Goal: Task Accomplishment & Management: Manage account settings

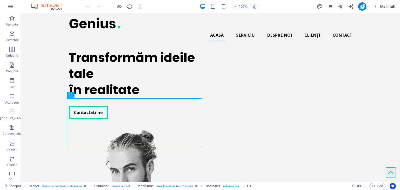
click at [391, 7] on font "Mai mult" at bounding box center [387, 6] width 15 height 4
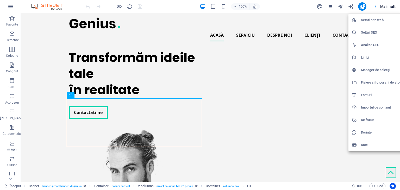
click at [367, 121] on font "De făcut" at bounding box center [367, 120] width 13 height 4
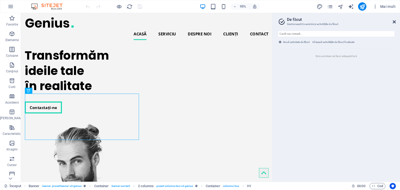
click at [394, 23] on icon at bounding box center [394, 22] width 3 height 4
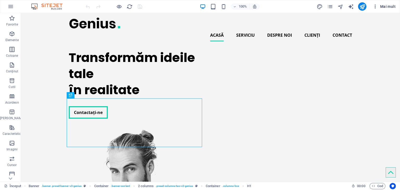
click at [389, 9] on span "Mai mult" at bounding box center [384, 6] width 23 height 5
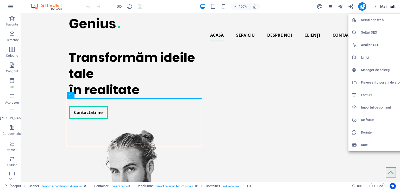
click at [367, 145] on font "Date" at bounding box center [364, 145] width 7 height 4
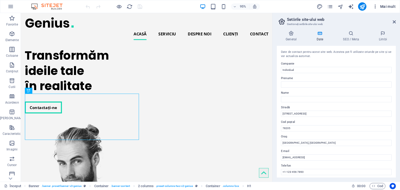
click at [385, 6] on font "Mai mult" at bounding box center [387, 6] width 15 height 4
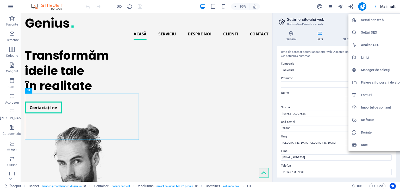
click at [377, 20] on font "Setări site web" at bounding box center [372, 20] width 23 height 4
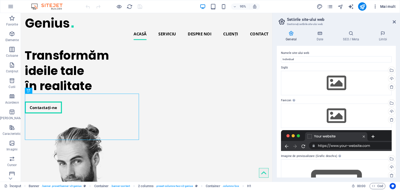
click at [387, 8] on font "Mai mult" at bounding box center [387, 6] width 15 height 4
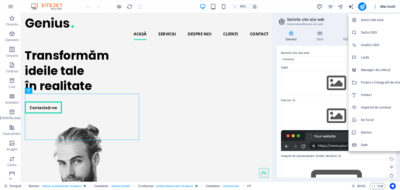
click at [11, 179] on div at bounding box center [200, 95] width 400 height 190
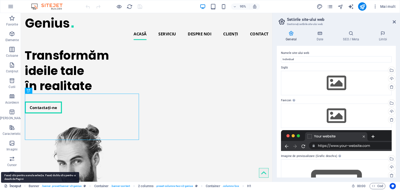
click at [11, 187] on font "Început" at bounding box center [15, 186] width 11 height 4
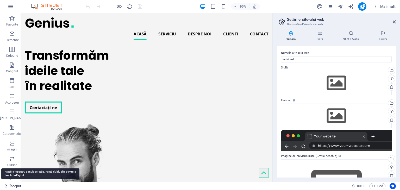
click at [11, 187] on font "Început" at bounding box center [15, 186] width 11 height 4
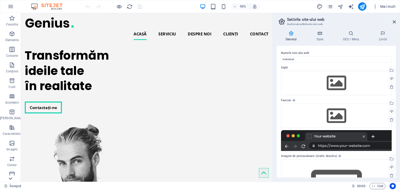
click at [13, 176] on icon at bounding box center [10, 178] width 7 height 7
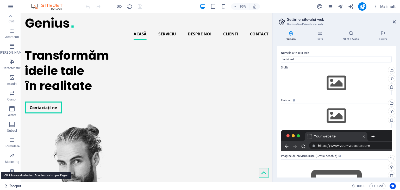
click at [12, 186] on font "Început" at bounding box center [15, 186] width 11 height 4
click at [15, 186] on font "Început" at bounding box center [15, 186] width 11 height 4
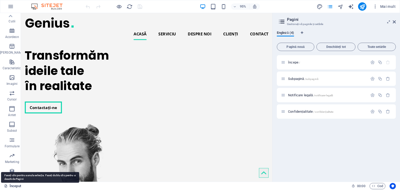
click at [15, 186] on font "Început" at bounding box center [15, 186] width 11 height 4
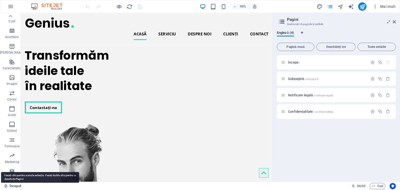
click at [15, 186] on font "Început" at bounding box center [15, 186] width 11 height 4
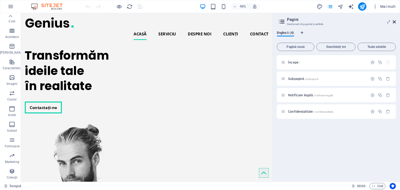
click at [395, 20] on icon at bounding box center [394, 22] width 3 height 4
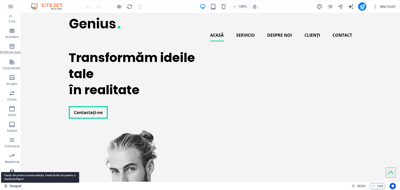
click at [10, 187] on font "Început" at bounding box center [15, 186] width 11 height 4
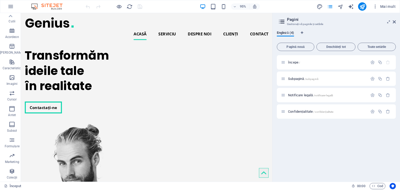
click at [283, 20] on icon at bounding box center [282, 21] width 8 height 7
click at [302, 32] on icon "Filele de limbă" at bounding box center [302, 32] width 2 height 3
select select "41"
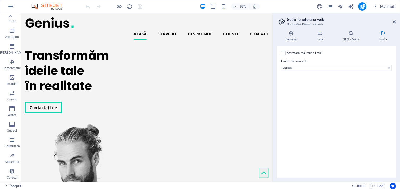
click at [400, 22] on aside "Setările site-ului web Gestionați setările site-ului web General Date SEO / Met…" at bounding box center [337, 97] width 128 height 169
click at [333, 6] on icon "pagini" at bounding box center [330, 7] width 6 height 6
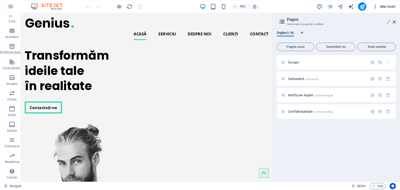
click at [393, 6] on font "Mai mult" at bounding box center [387, 6] width 15 height 4
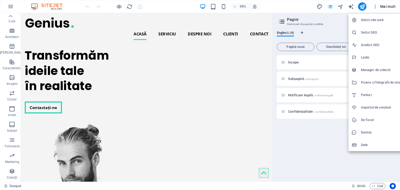
click at [259, 8] on div at bounding box center [200, 95] width 400 height 190
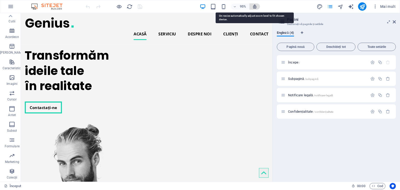
click at [254, 6] on icon "button" at bounding box center [255, 6] width 5 height 5
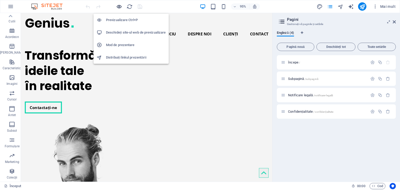
click at [119, 5] on icon "button" at bounding box center [119, 7] width 6 height 6
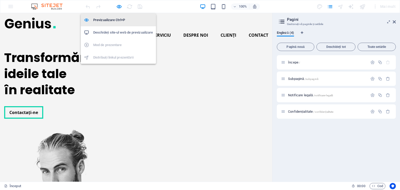
click at [116, 17] on h6 "Previzualizare Ctrl+P" at bounding box center [123, 20] width 60 height 6
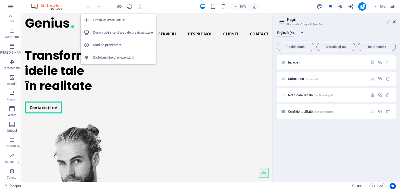
click at [109, 43] on font "Mod de prezentare" at bounding box center [107, 45] width 29 height 4
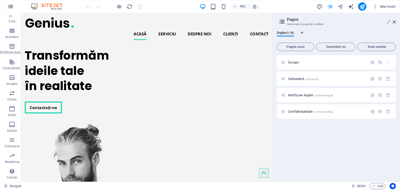
click at [13, 7] on icon "button" at bounding box center [11, 6] width 6 height 6
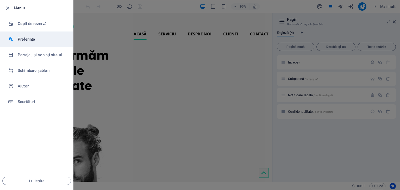
click at [24, 38] on font "Preferințe" at bounding box center [26, 39] width 17 height 5
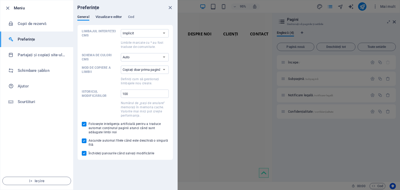
click at [106, 19] on font "Vizualizare editor" at bounding box center [109, 17] width 27 height 6
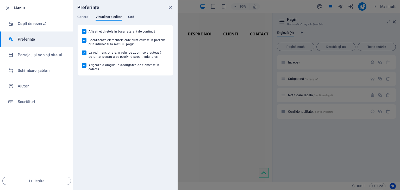
click at [131, 18] on font "Cod" at bounding box center [131, 17] width 6 height 4
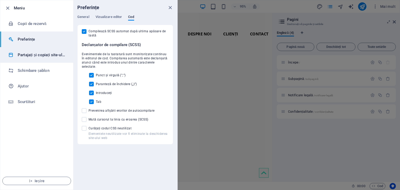
click at [30, 58] on h6 "Partajați și copiați site-ul web" at bounding box center [42, 55] width 48 height 6
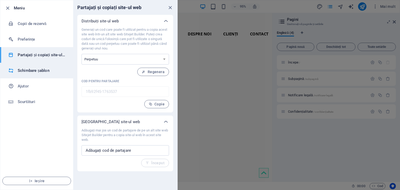
click at [30, 69] on font "Schimbare șablon" at bounding box center [34, 70] width 32 height 5
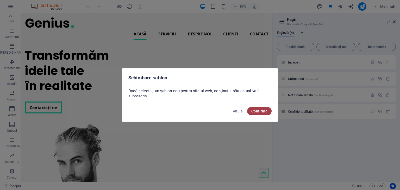
click at [265, 114] on button "Confirma" at bounding box center [259, 111] width 24 height 8
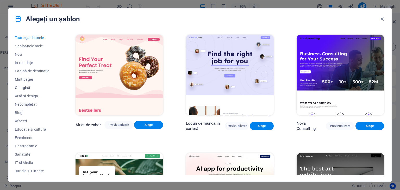
click at [24, 88] on font "O pagină" at bounding box center [22, 88] width 15 height 4
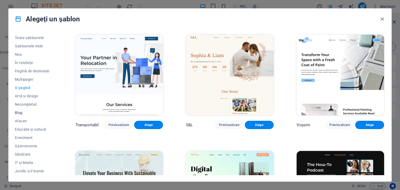
click at [26, 112] on span "Blog" at bounding box center [34, 113] width 38 height 4
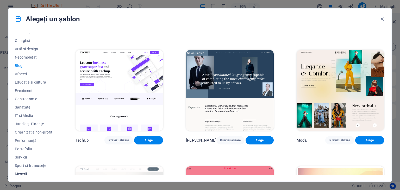
scroll to position [67, 0]
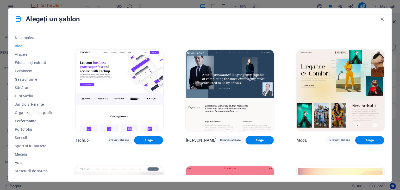
click at [30, 122] on font "Performanţă" at bounding box center [26, 121] width 22 height 4
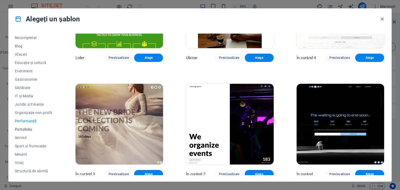
click at [28, 128] on font "Portofoliu" at bounding box center [23, 129] width 17 height 4
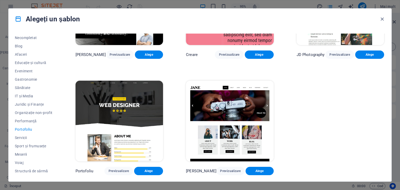
scroll to position [189, 0]
click at [28, 121] on font "Performanţă" at bounding box center [26, 121] width 22 height 4
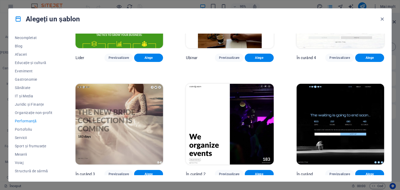
click at [344, 132] on img at bounding box center [341, 124] width 88 height 81
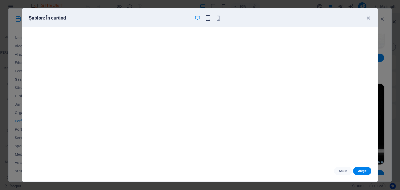
click at [207, 16] on icon "button" at bounding box center [208, 18] width 6 height 6
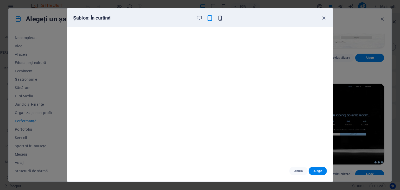
click at [220, 18] on icon "button" at bounding box center [220, 18] width 6 height 6
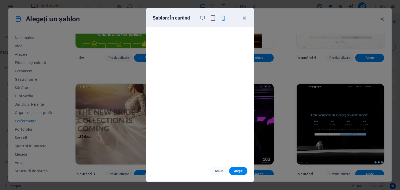
click at [246, 18] on icon "button" at bounding box center [245, 18] width 6 height 6
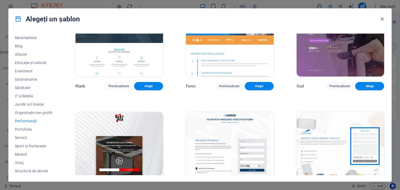
scroll to position [0, 0]
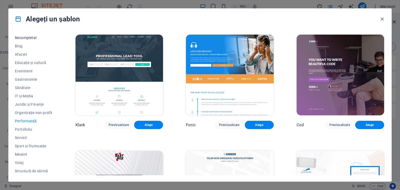
click at [32, 37] on font "Necompletat" at bounding box center [26, 38] width 22 height 4
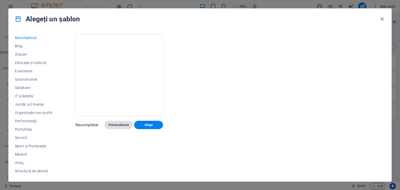
click at [121, 127] on button "Previzualizare" at bounding box center [119, 125] width 29 height 8
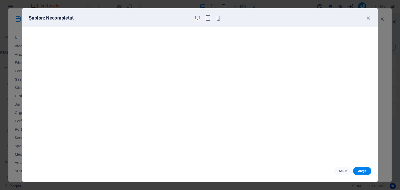
click at [371, 19] on icon "button" at bounding box center [369, 18] width 6 height 6
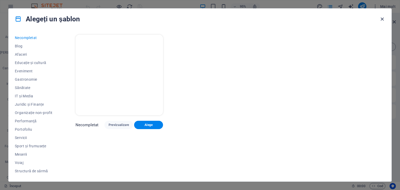
click at [380, 18] on icon "button" at bounding box center [382, 19] width 6 height 6
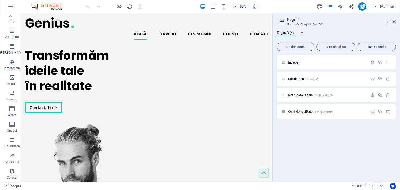
click at [57, 5] on img at bounding box center [49, 6] width 39 height 6
